Goal: Information Seeking & Learning: Learn about a topic

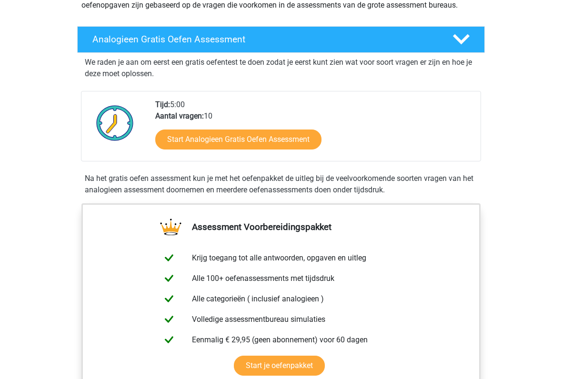
scroll to position [131, 0]
click at [208, 143] on link "Start Analogieen Gratis Oefen Assessment" at bounding box center [238, 140] width 166 height 20
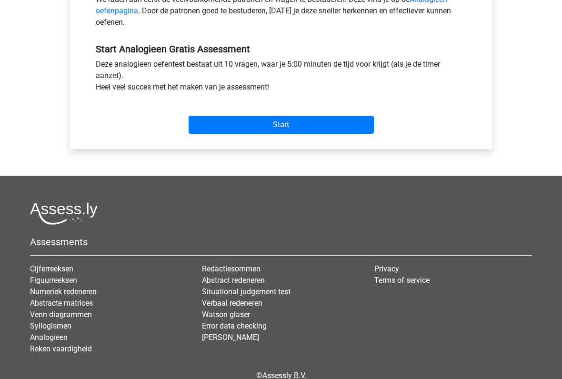
scroll to position [325, 0]
click at [227, 130] on input "Start" at bounding box center [281, 125] width 185 height 18
click at [216, 124] on input "Start" at bounding box center [281, 125] width 185 height 18
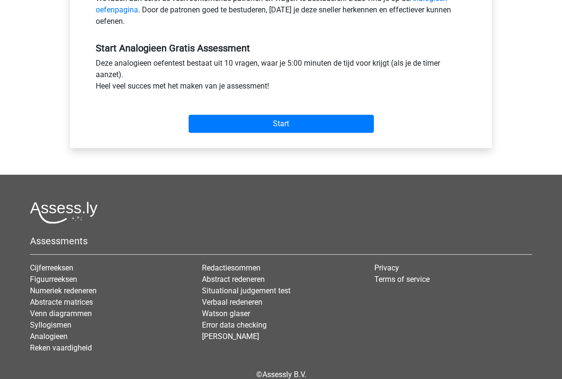
scroll to position [325, 0]
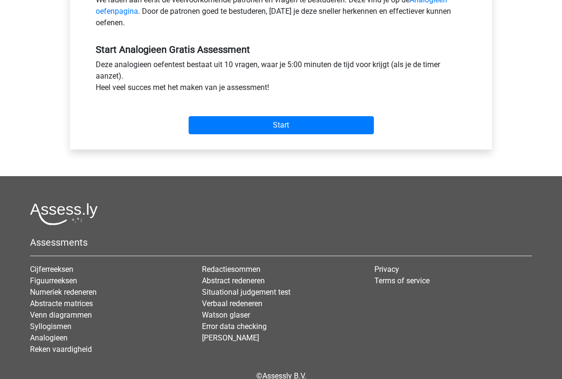
click at [275, 128] on input "Start" at bounding box center [281, 125] width 185 height 18
click at [262, 132] on input "Start" at bounding box center [281, 125] width 185 height 18
click at [239, 129] on input "Start" at bounding box center [281, 125] width 185 height 18
click at [203, 130] on input "Start" at bounding box center [281, 125] width 185 height 18
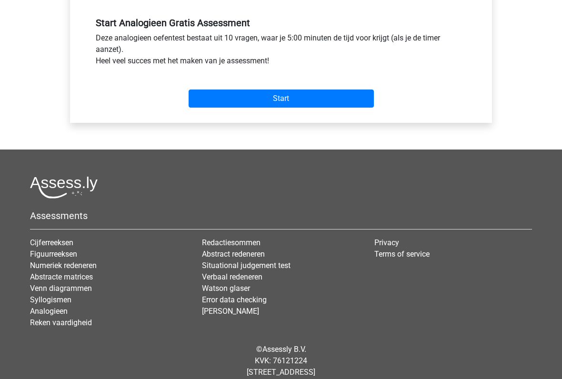
scroll to position [356, 0]
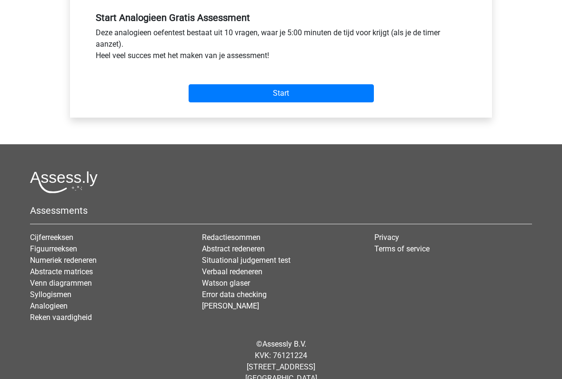
click at [278, 99] on input "Start" at bounding box center [281, 94] width 185 height 18
click at [32, 84] on div "Registreer Nederlands English" at bounding box center [281, 19] width 562 height 753
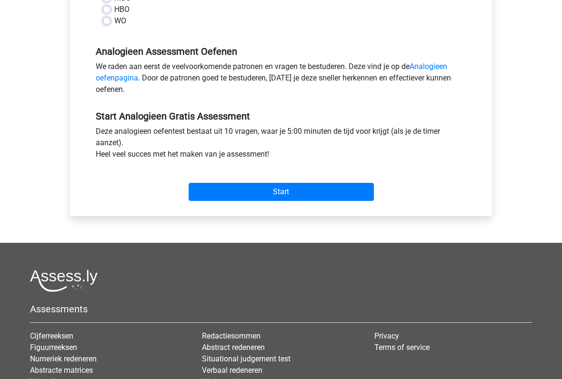
scroll to position [258, 0]
click at [429, 70] on link "Analogieen oefenpagina" at bounding box center [272, 72] width 352 height 20
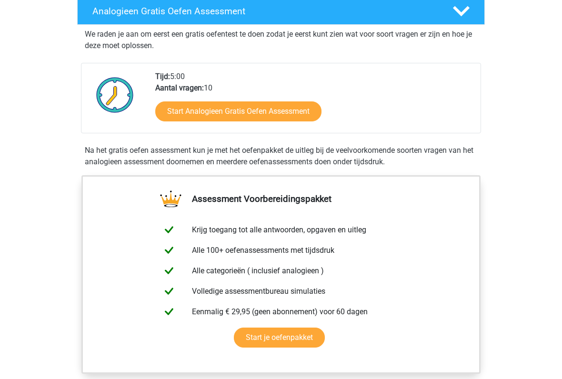
scroll to position [160, 0]
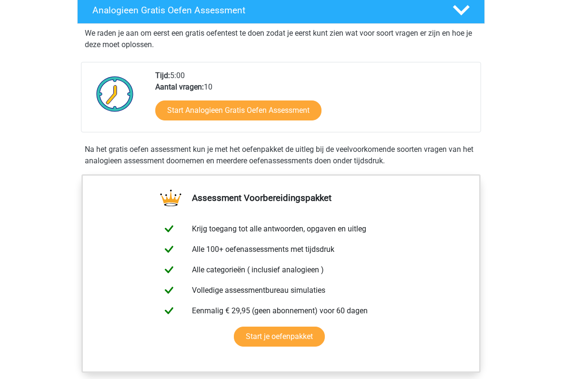
click at [289, 117] on link "Start Analogieen Gratis Oefen Assessment" at bounding box center [238, 111] width 166 height 20
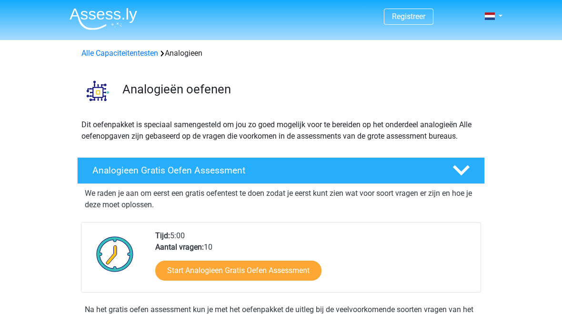
scroll to position [187, 0]
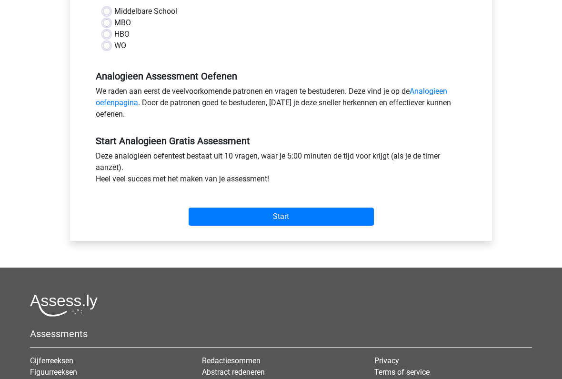
scroll to position [236, 0]
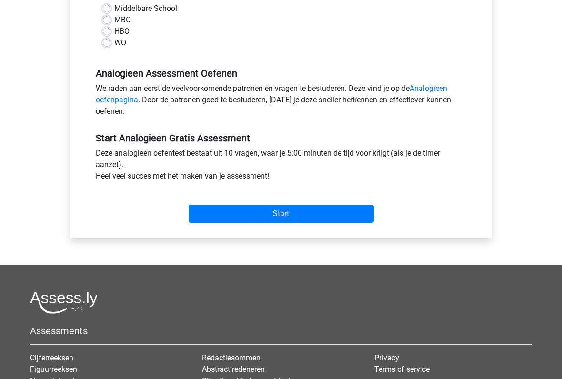
click at [300, 222] on input "Start" at bounding box center [281, 214] width 185 height 18
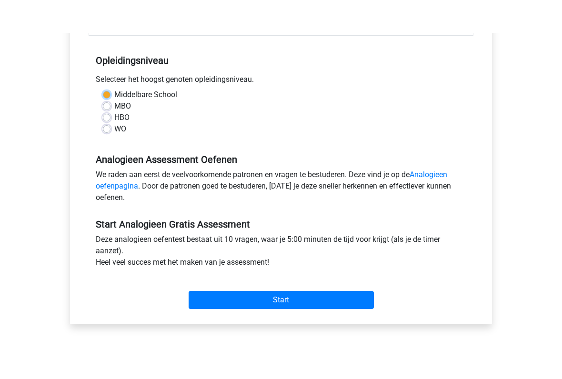
scroll to position [182, 0]
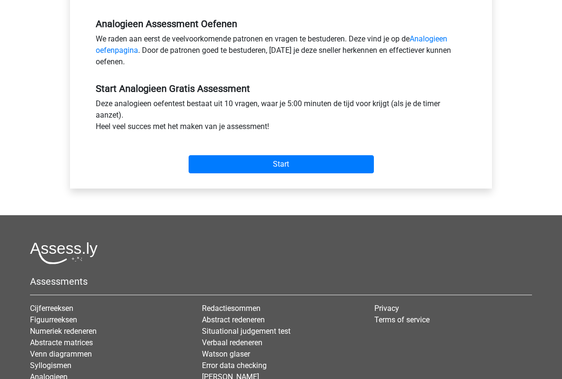
click at [295, 170] on input "Start" at bounding box center [281, 165] width 185 height 18
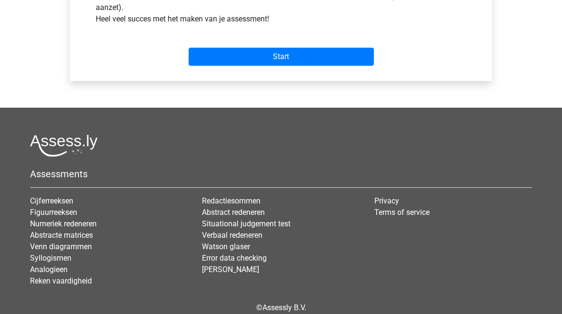
scroll to position [439, 0]
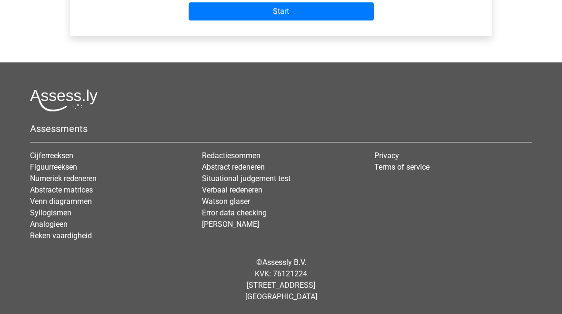
click at [41, 167] on link "Figuurreeksen" at bounding box center [53, 166] width 47 height 9
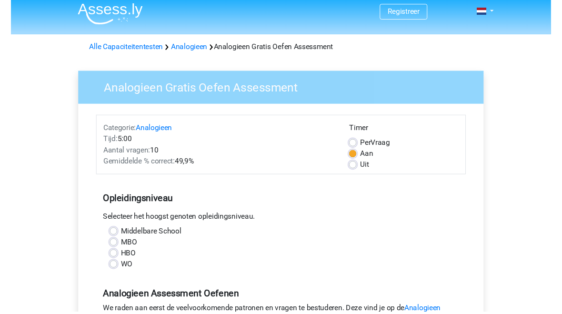
scroll to position [0, 0]
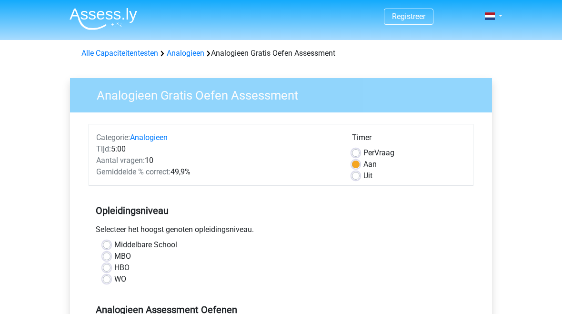
scroll to position [285, 0]
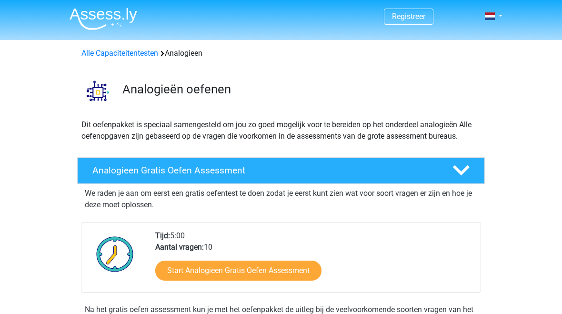
scroll to position [158, 0]
